Goal: Information Seeking & Learning: Find specific fact

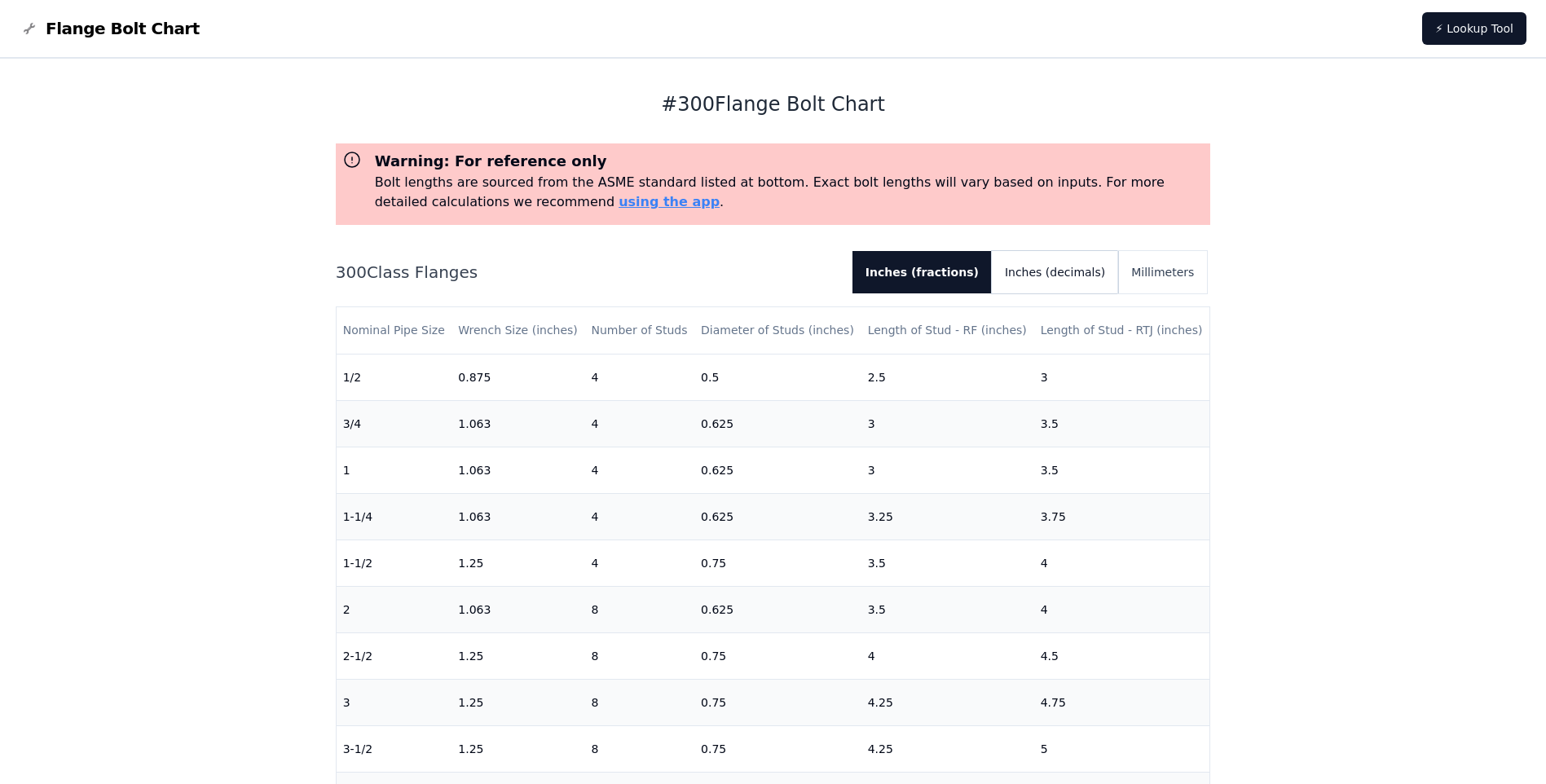
click at [1078, 277] on button "Inches (decimals)" at bounding box center [1055, 272] width 127 height 42
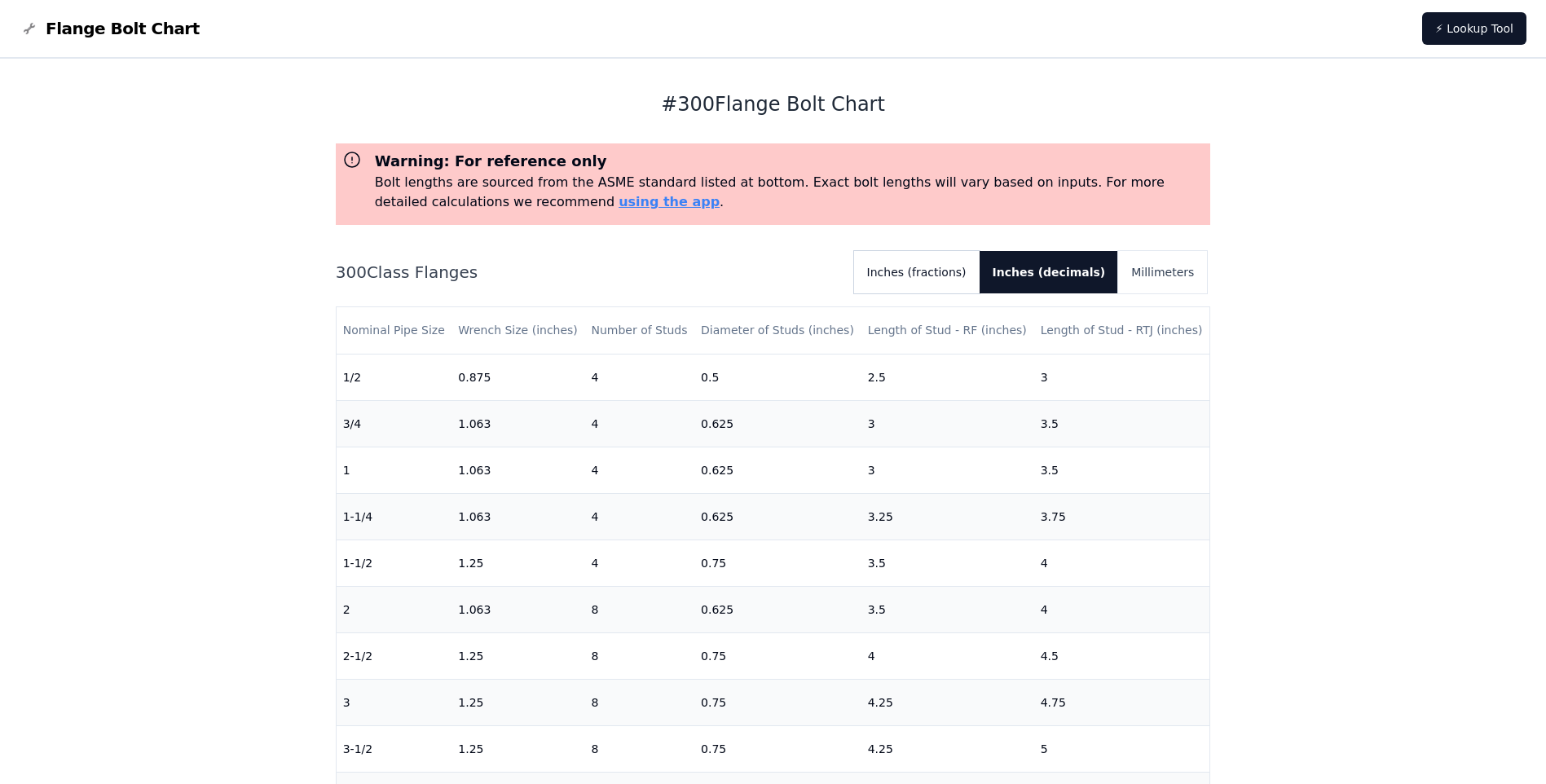
click at [964, 282] on button "Inches (fractions)" at bounding box center [917, 272] width 126 height 42
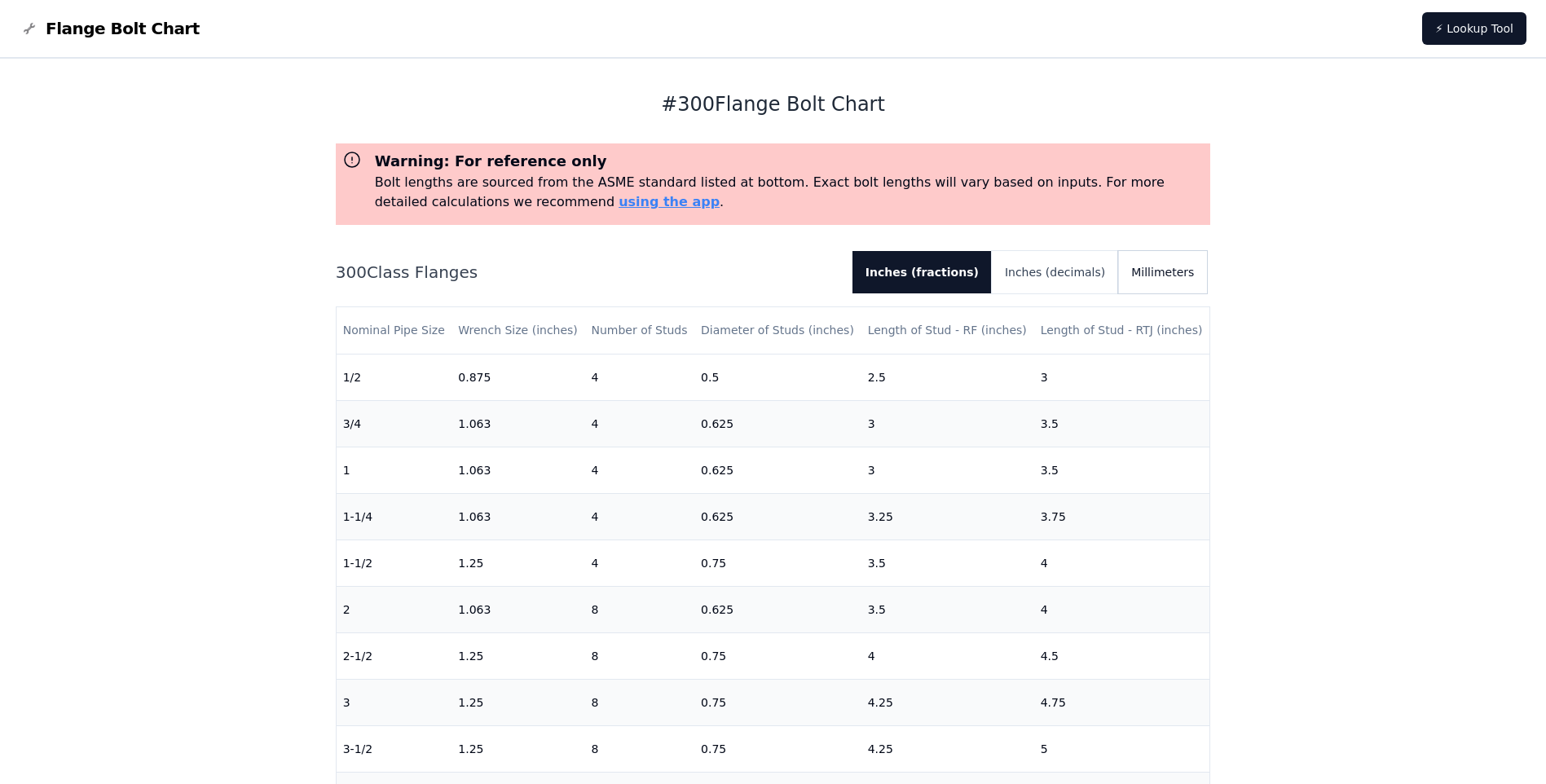
click at [1147, 276] on button "Millimeters" at bounding box center [1162, 272] width 89 height 42
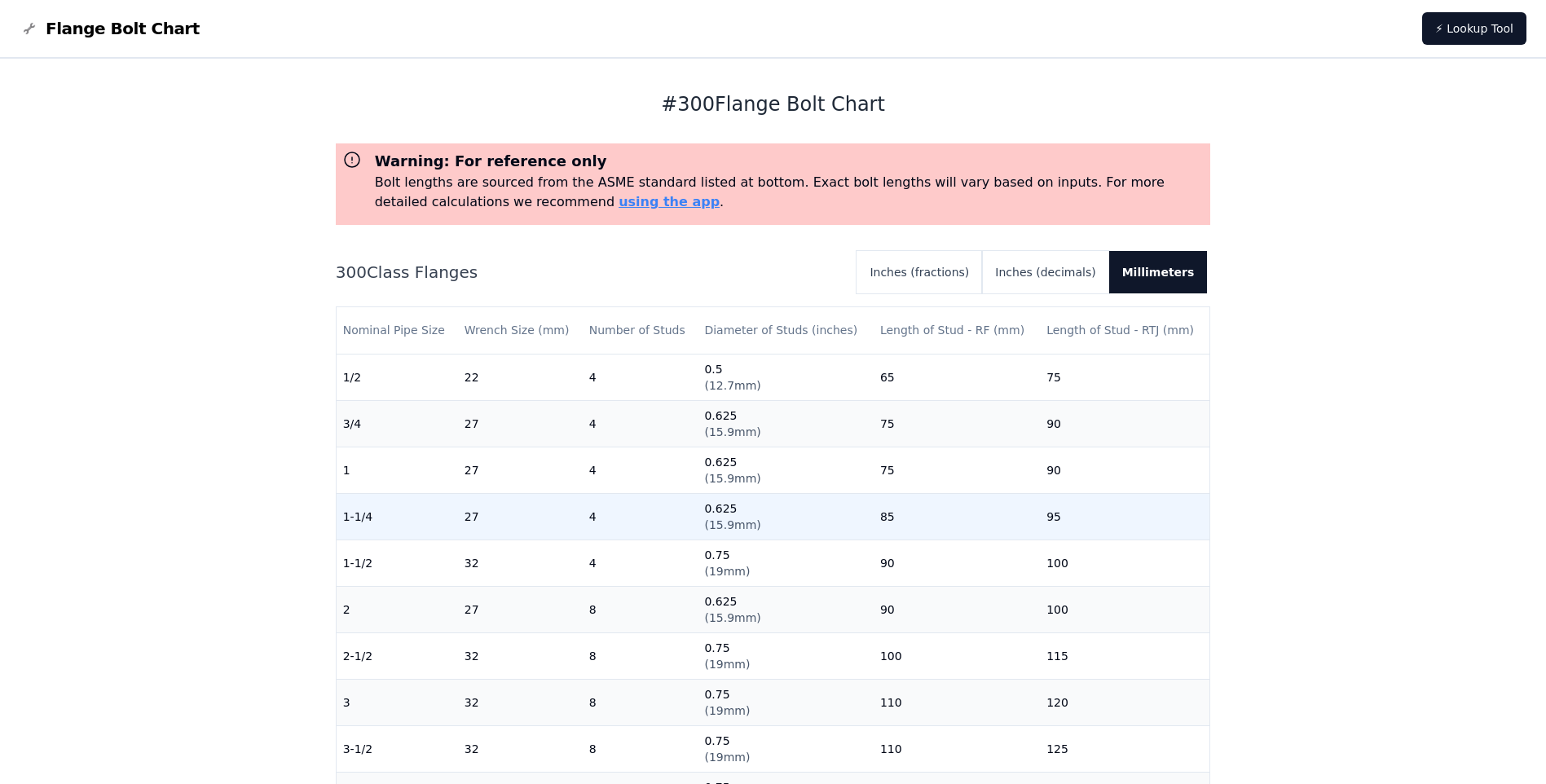
click at [864, 520] on td "0.625 ( 15.9mm )" at bounding box center [785, 516] width 175 height 47
